Goal: Check status

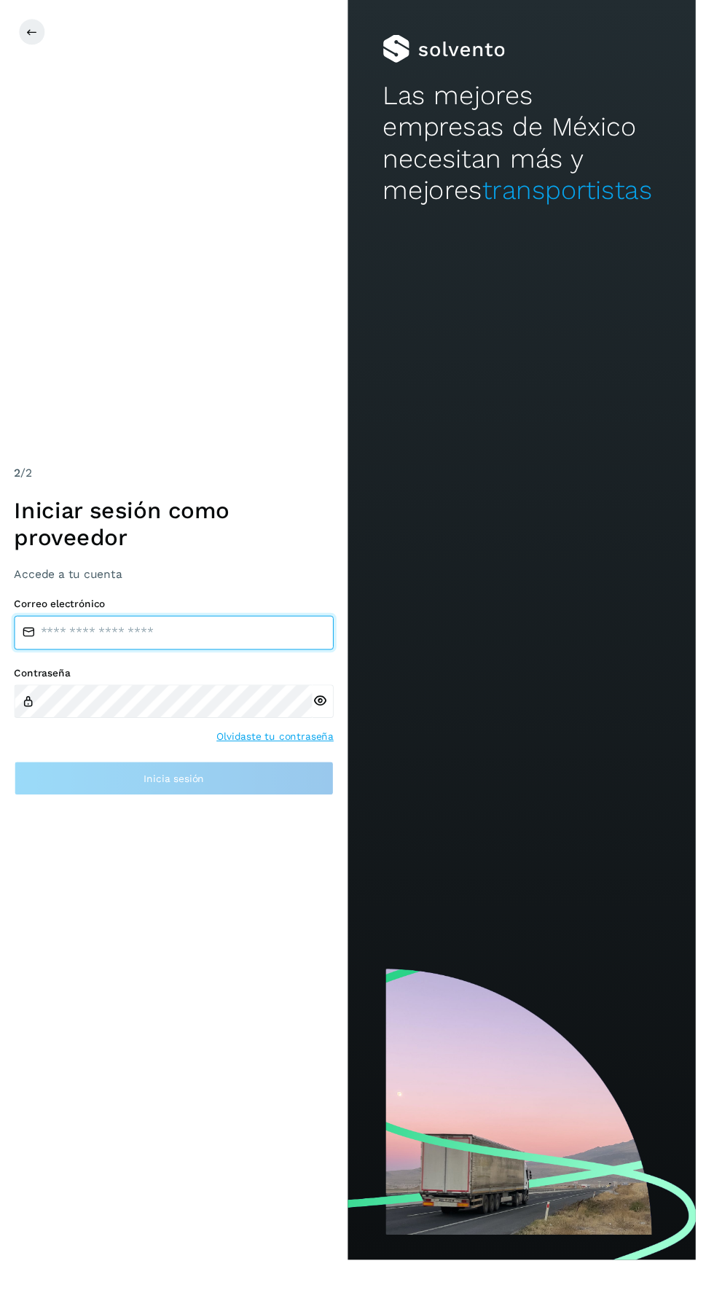
click at [110, 667] on input "email" at bounding box center [179, 649] width 328 height 35
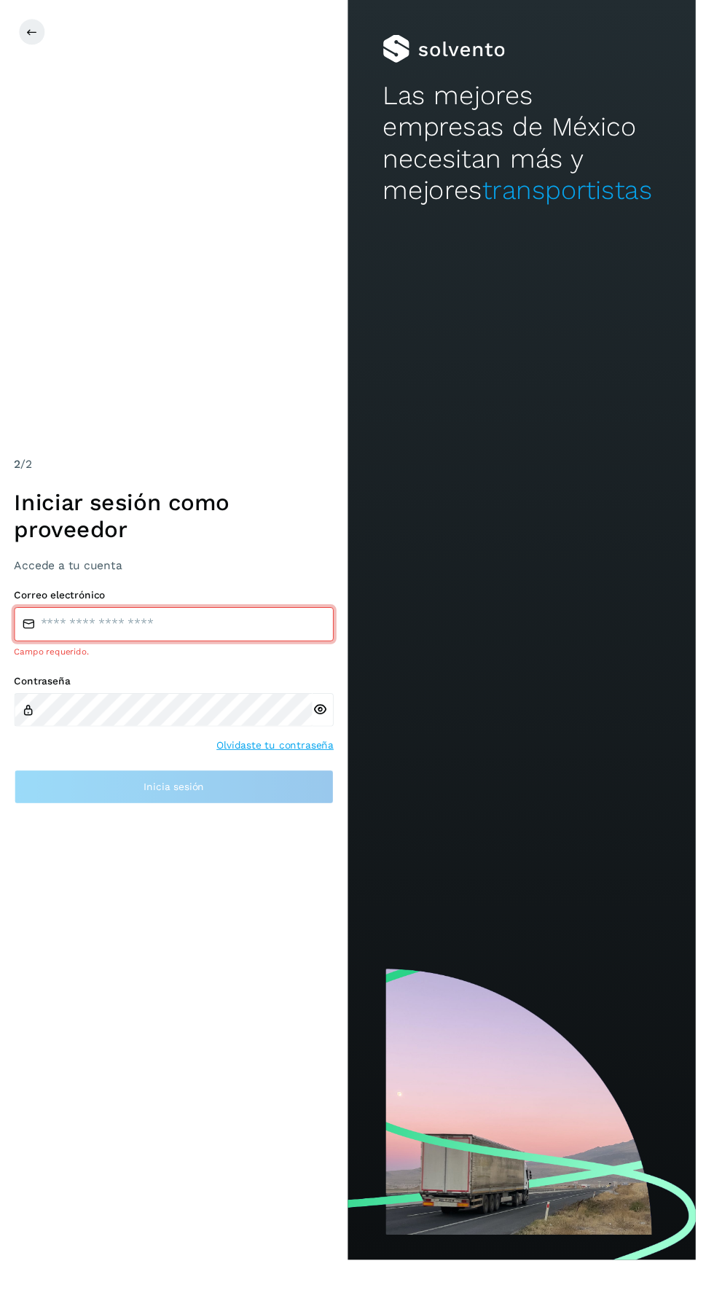
type input "**********"
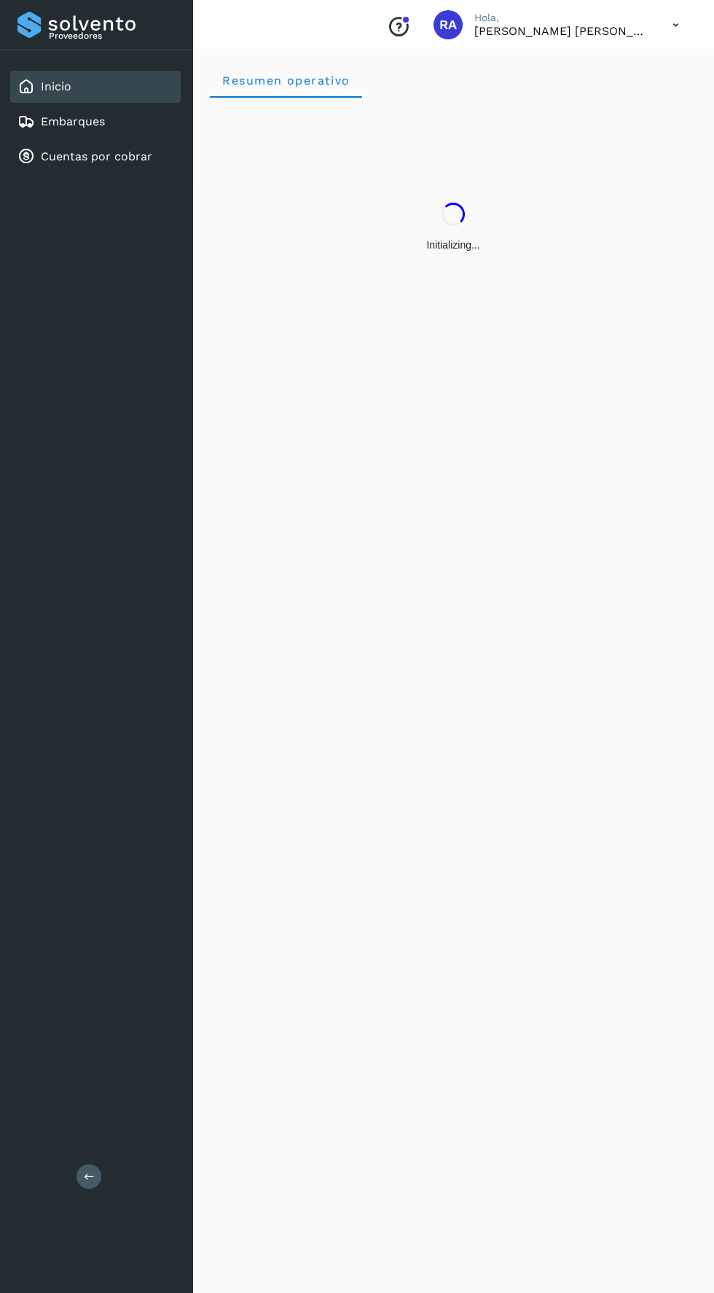
click at [234, 846] on div "Resumen operativo" at bounding box center [453, 669] width 522 height 1248
click at [74, 155] on link "Cuentas por cobrar" at bounding box center [97, 156] width 112 height 14
